Goal: Task Accomplishment & Management: Manage account settings

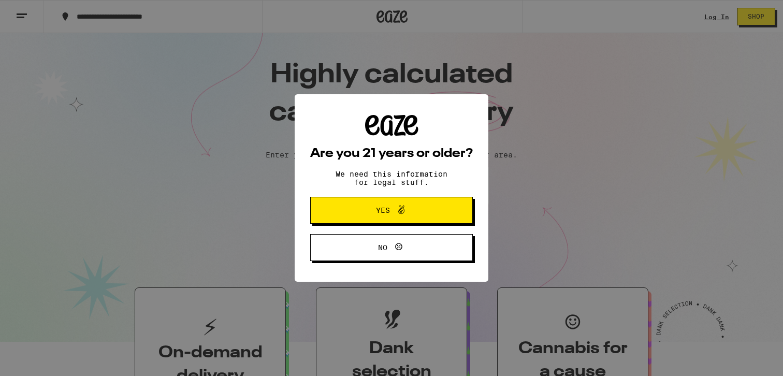
click at [718, 18] on div "Are you 21 years or older? We need this information for legal stuff. Yes No" at bounding box center [391, 188] width 783 height 376
click at [439, 213] on button "Yes" at bounding box center [391, 210] width 163 height 27
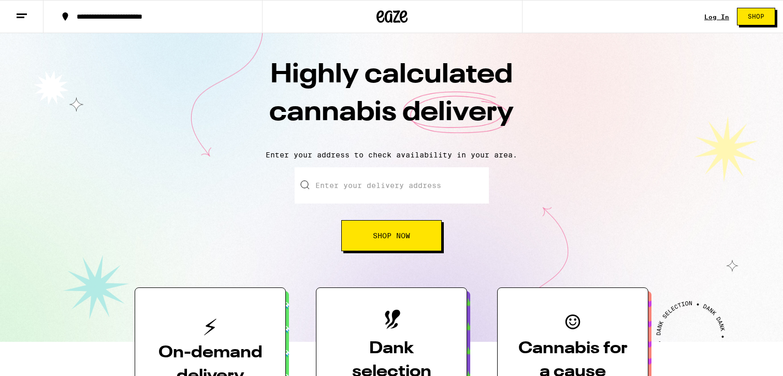
click at [720, 19] on link "Log In" at bounding box center [717, 16] width 25 height 7
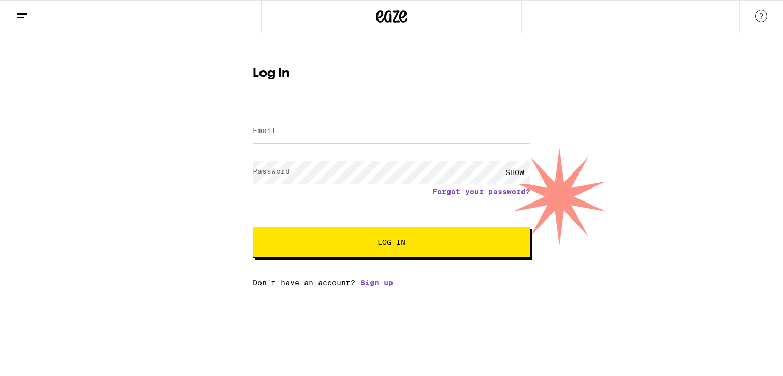
type input "[EMAIL_ADDRESS][DOMAIN_NAME]"
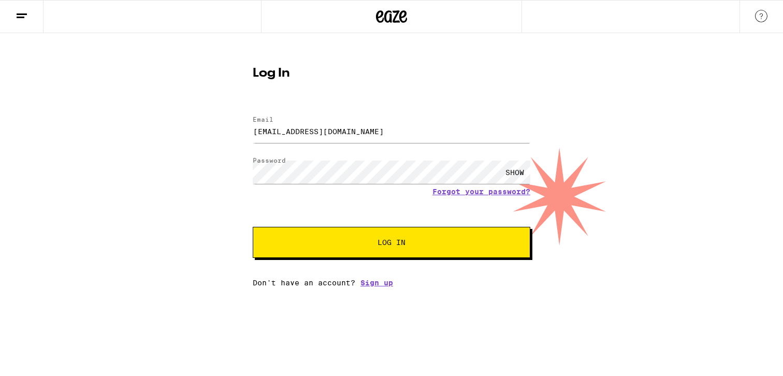
click at [358, 239] on button "Log In" at bounding box center [392, 242] width 278 height 31
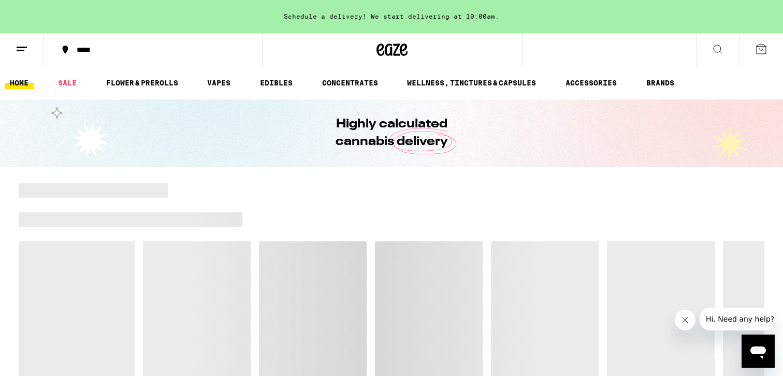
click at [17, 53] on icon at bounding box center [22, 49] width 12 height 12
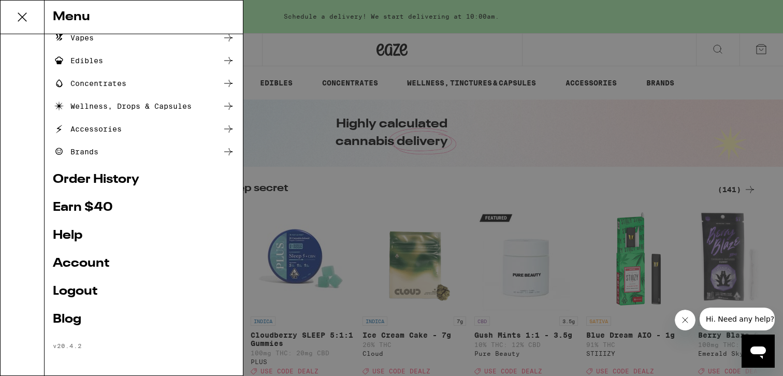
click at [99, 261] on link "Account" at bounding box center [144, 263] width 182 height 12
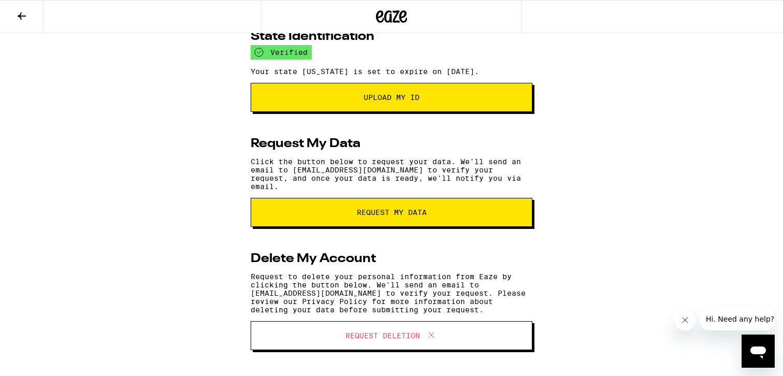
scroll to position [173, 0]
click at [384, 339] on span "Request Deletion" at bounding box center [383, 335] width 75 height 7
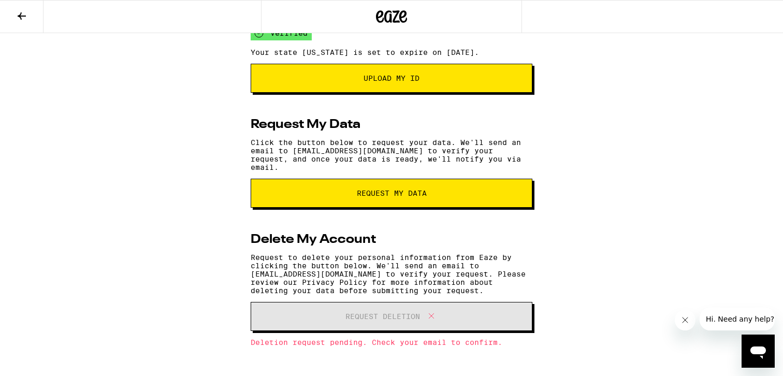
scroll to position [196, 0]
